Goal: Check status: Check status

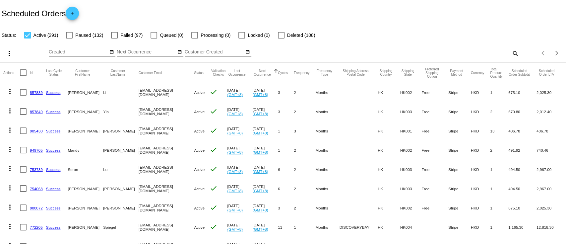
click at [511, 52] on mat-icon "search" at bounding box center [515, 53] width 8 height 10
click at [498, 52] on input "Search" at bounding box center [448, 51] width 141 height 5
paste input "967340"
type input "967340"
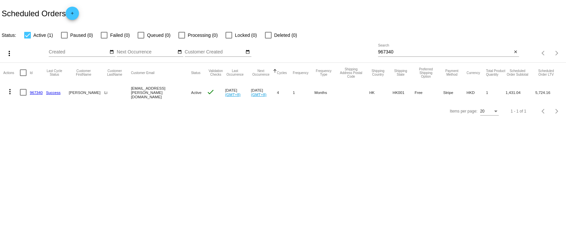
click at [36, 93] on link "967340" at bounding box center [36, 92] width 13 height 4
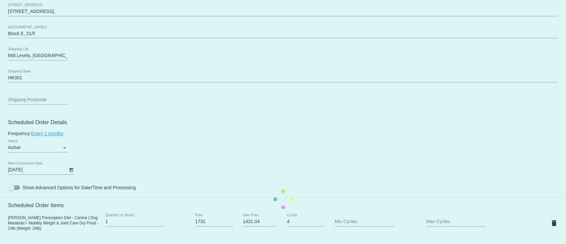
scroll to position [442, 0]
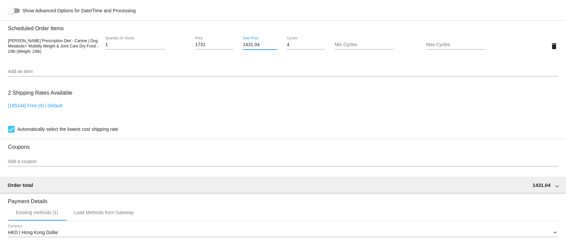
drag, startPoint x: 257, startPoint y: 48, endPoint x: 244, endPoint y: 49, distance: 13.6
click at [244, 47] on input "1431.04" at bounding box center [260, 44] width 35 height 5
type input "1488.66"
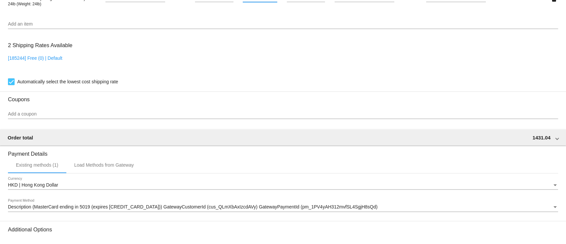
scroll to position [565, 0]
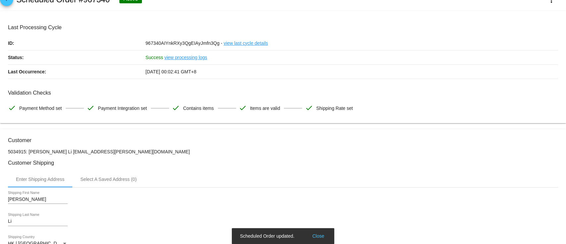
scroll to position [0, 0]
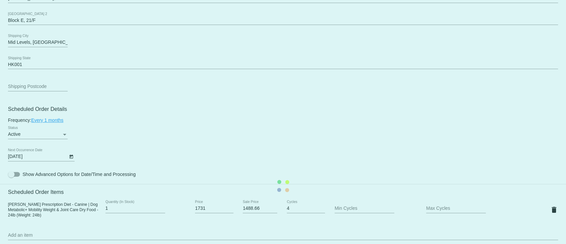
scroll to position [354, 0]
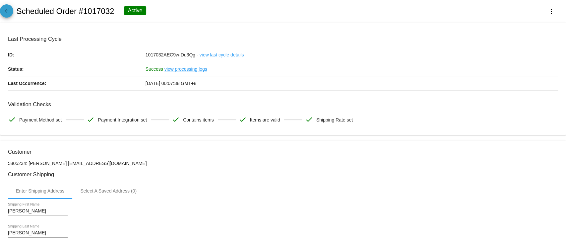
click at [6, 9] on mat-icon "arrow_back" at bounding box center [7, 13] width 8 height 8
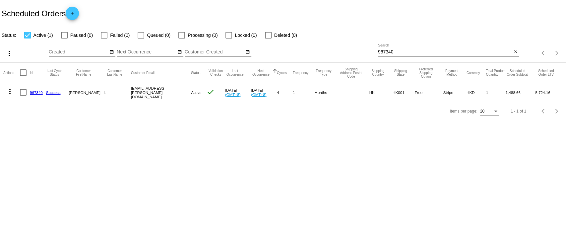
click at [412, 47] on div "967340 Search" at bounding box center [445, 50] width 134 height 13
drag, startPoint x: 402, startPoint y: 53, endPoint x: 329, endPoint y: 54, distance: 72.7
click at [329, 54] on div "more_vert Sep Jan Feb Mar [DATE]" at bounding box center [283, 51] width 566 height 24
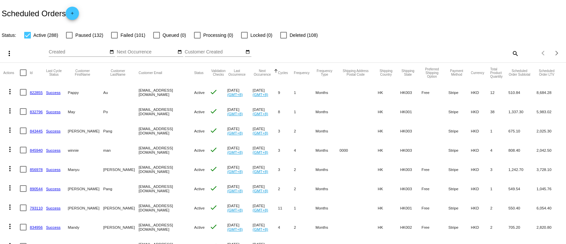
click at [511, 54] on mat-icon "search" at bounding box center [515, 53] width 8 height 10
click at [497, 54] on input "Search" at bounding box center [448, 51] width 141 height 5
paste input "833419"
type input "833419"
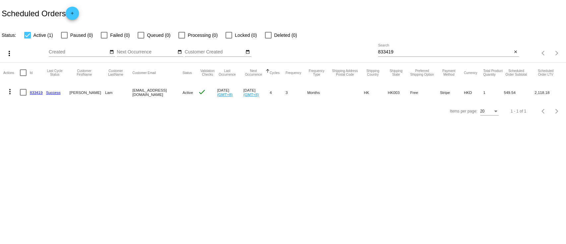
click at [34, 90] on link "833419" at bounding box center [36, 92] width 13 height 4
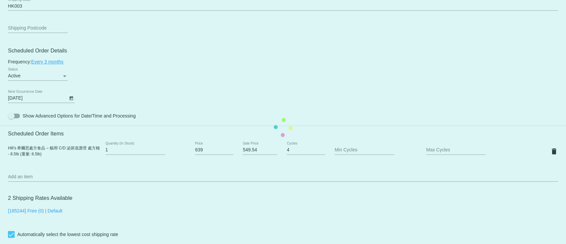
scroll to position [442, 0]
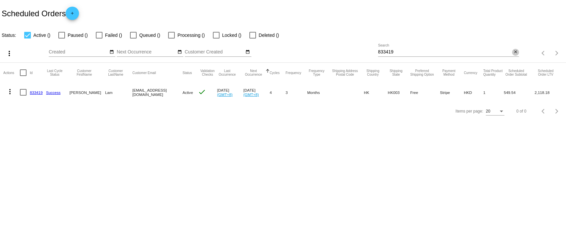
click at [517, 52] on mat-icon "close" at bounding box center [516, 51] width 5 height 5
click at [501, 52] on div "search" at bounding box center [448, 53] width 141 height 10
click at [514, 53] on mat-icon "search" at bounding box center [515, 53] width 8 height 10
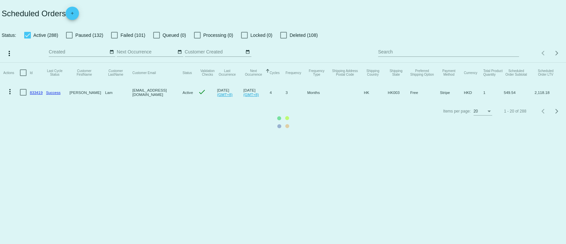
click at [494, 63] on mat-table "Actions Id Last Cycle Status Customer FirstName Customer LastName Customer Emai…" at bounding box center [283, 82] width 566 height 39
click at [500, 63] on mat-table "Actions Id Last Cycle Status Customer FirstName Customer LastName Customer Emai…" at bounding box center [283, 82] width 566 height 39
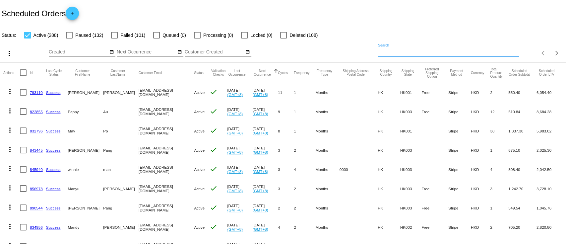
click at [396, 53] on input "Search" at bounding box center [448, 51] width 141 height 5
paste input "985063"
type input "985063"
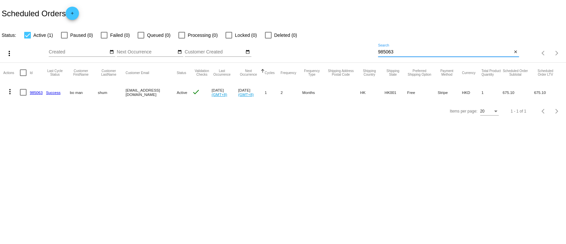
click at [44, 91] on mat-cell "985063" at bounding box center [38, 92] width 16 height 19
click at [40, 92] on link "985063" at bounding box center [36, 92] width 13 height 4
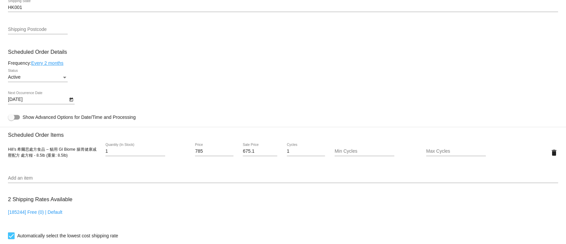
scroll to position [255, 0]
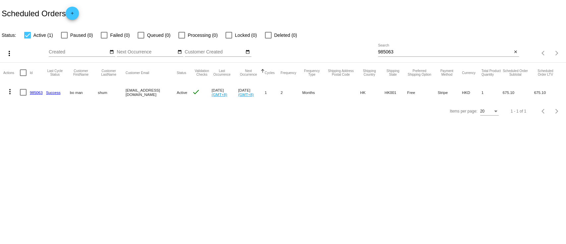
drag, startPoint x: 183, startPoint y: 0, endPoint x: 348, endPoint y: 43, distance: 170.5
click at [348, 43] on div "more_vert Sep Jan Feb Mar Apr 1" at bounding box center [283, 51] width 566 height 24
